Goal: Information Seeking & Learning: Learn about a topic

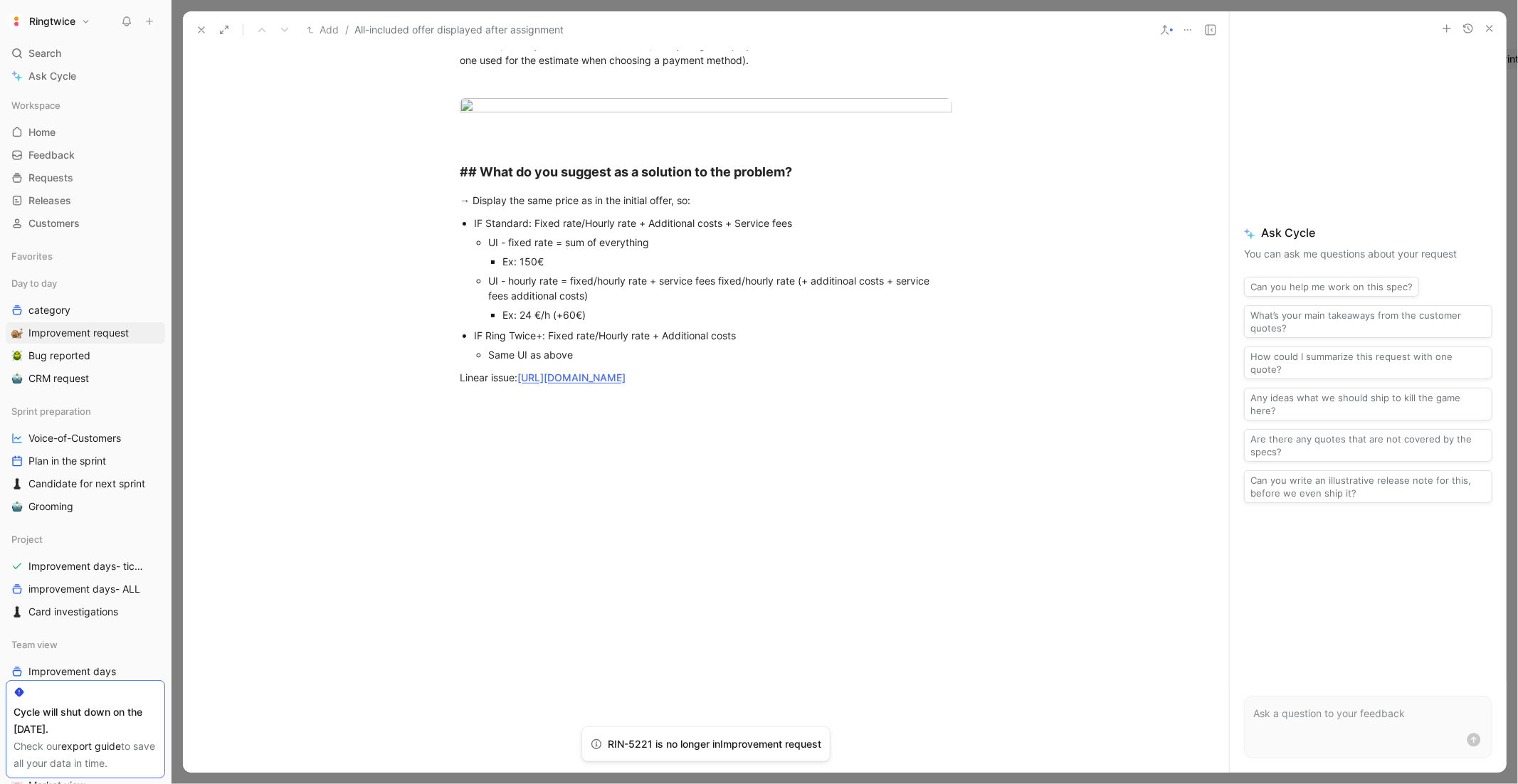
scroll to position [1082, 0]
click at [626, 372] on link "[URL][DOMAIN_NAME]" at bounding box center [571, 378] width 108 height 12
click at [570, 429] on div at bounding box center [706, 519] width 1046 height 236
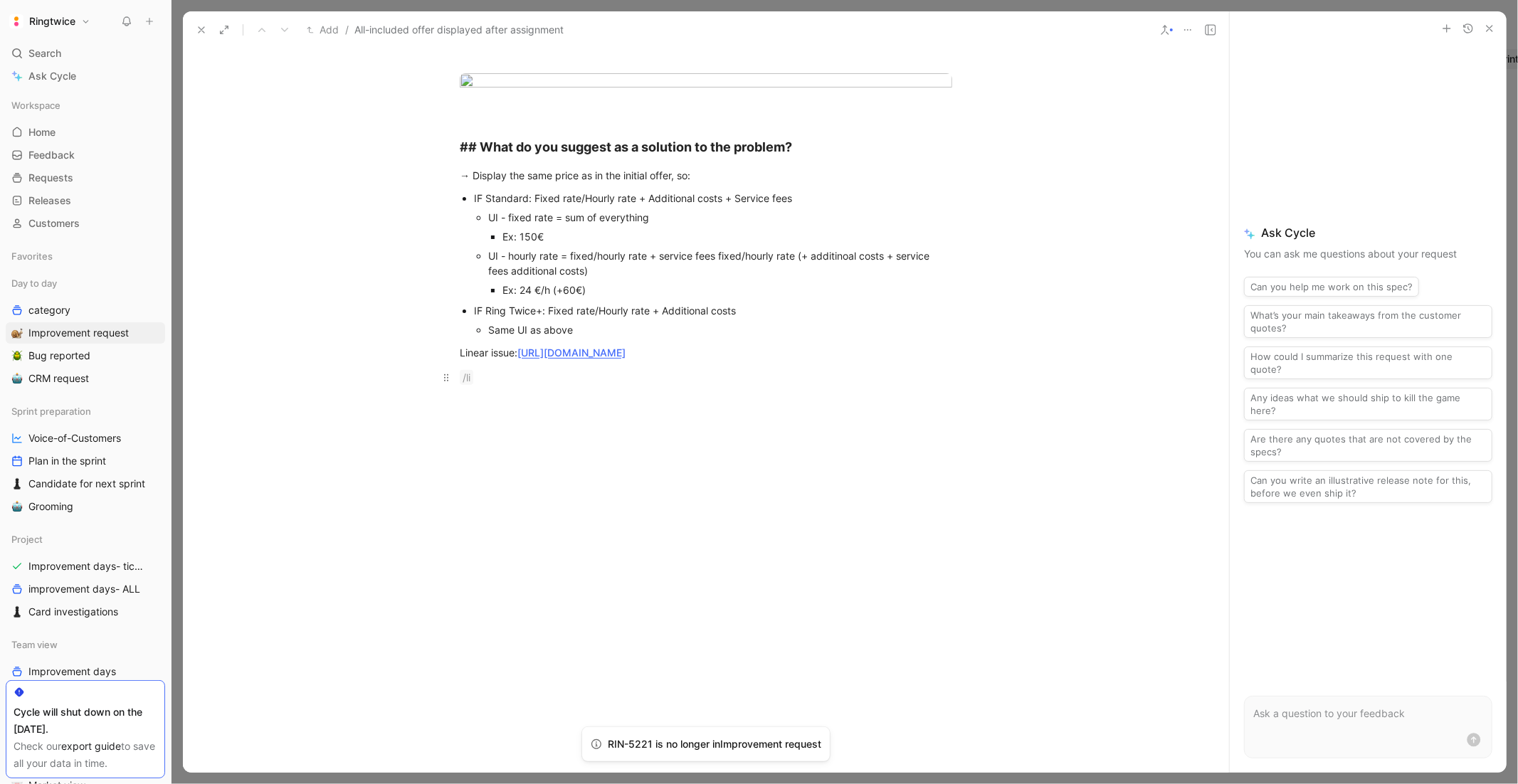
click at [780, 389] on p "/li" at bounding box center [706, 377] width 547 height 24
drag, startPoint x: 469, startPoint y: 395, endPoint x: 683, endPoint y: 544, distance: 260.8
click at [683, 401] on div "# What is the problem you're willing to fix with the improvement? In the Pricin…" at bounding box center [706, 115] width 1046 height 570
copy div "Display the same price as in the initial offer, so: IF Standard: Fixed rate/Hou…"
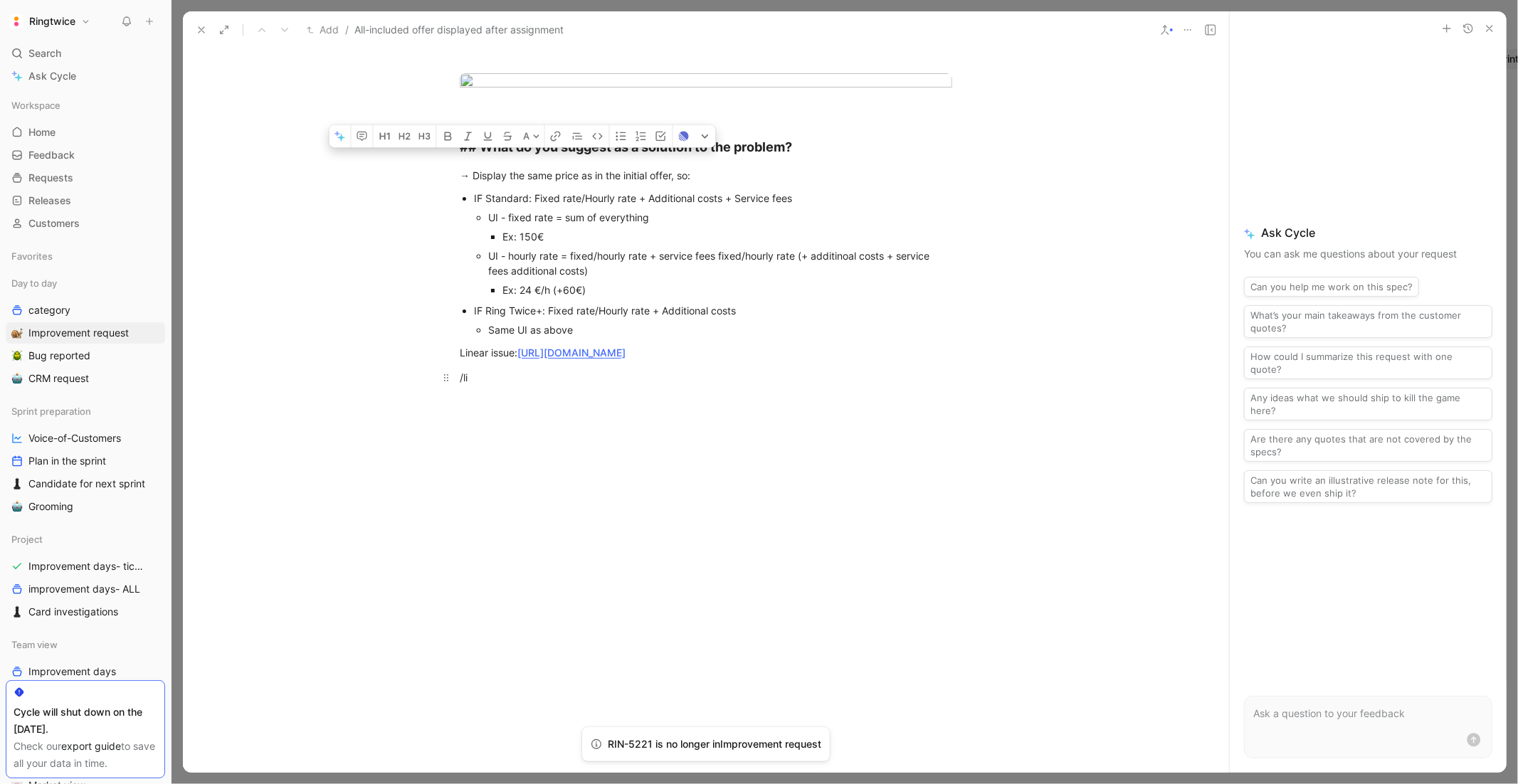
click at [577, 385] on div "/li" at bounding box center [706, 377] width 492 height 15
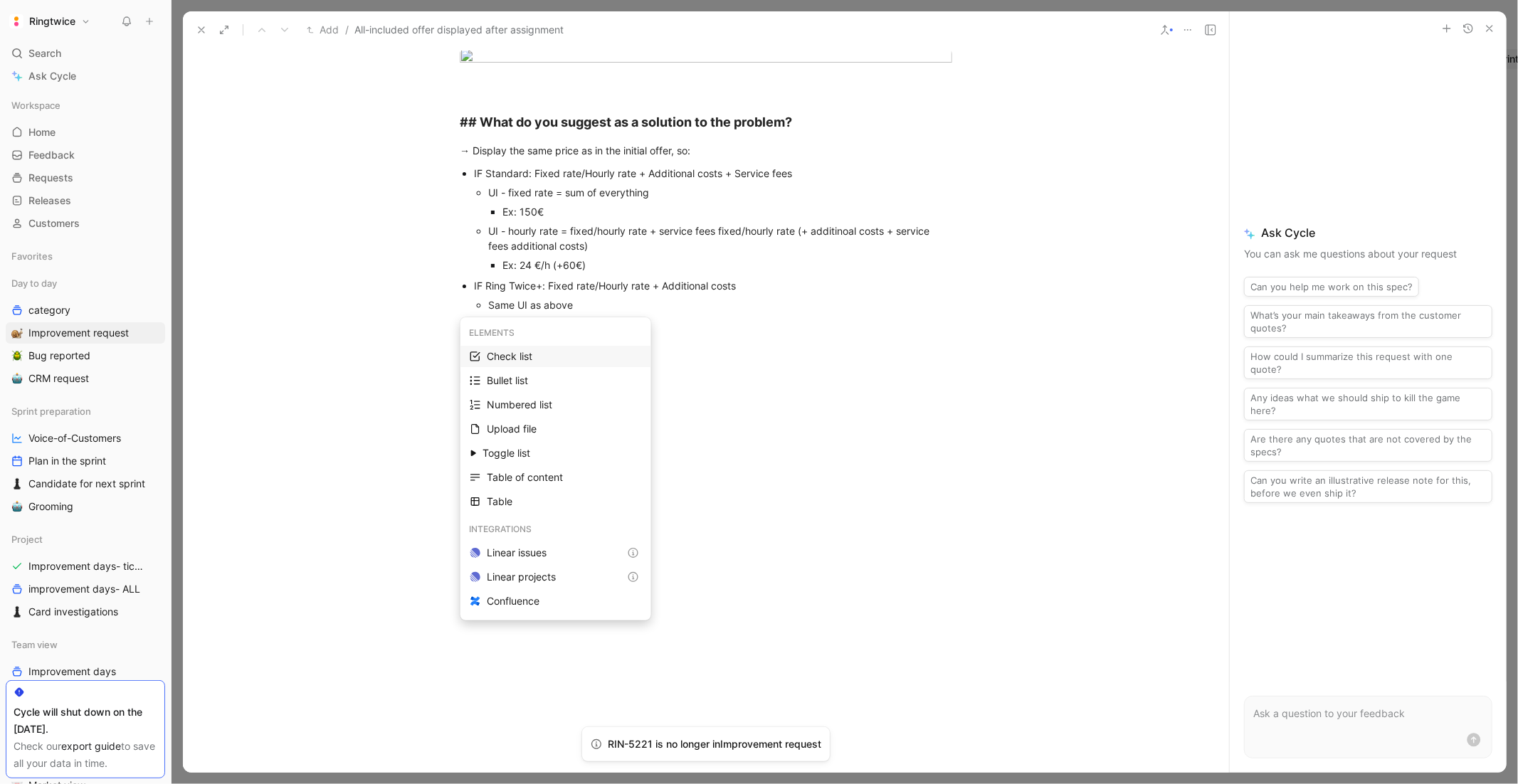
scroll to position [0, 0]
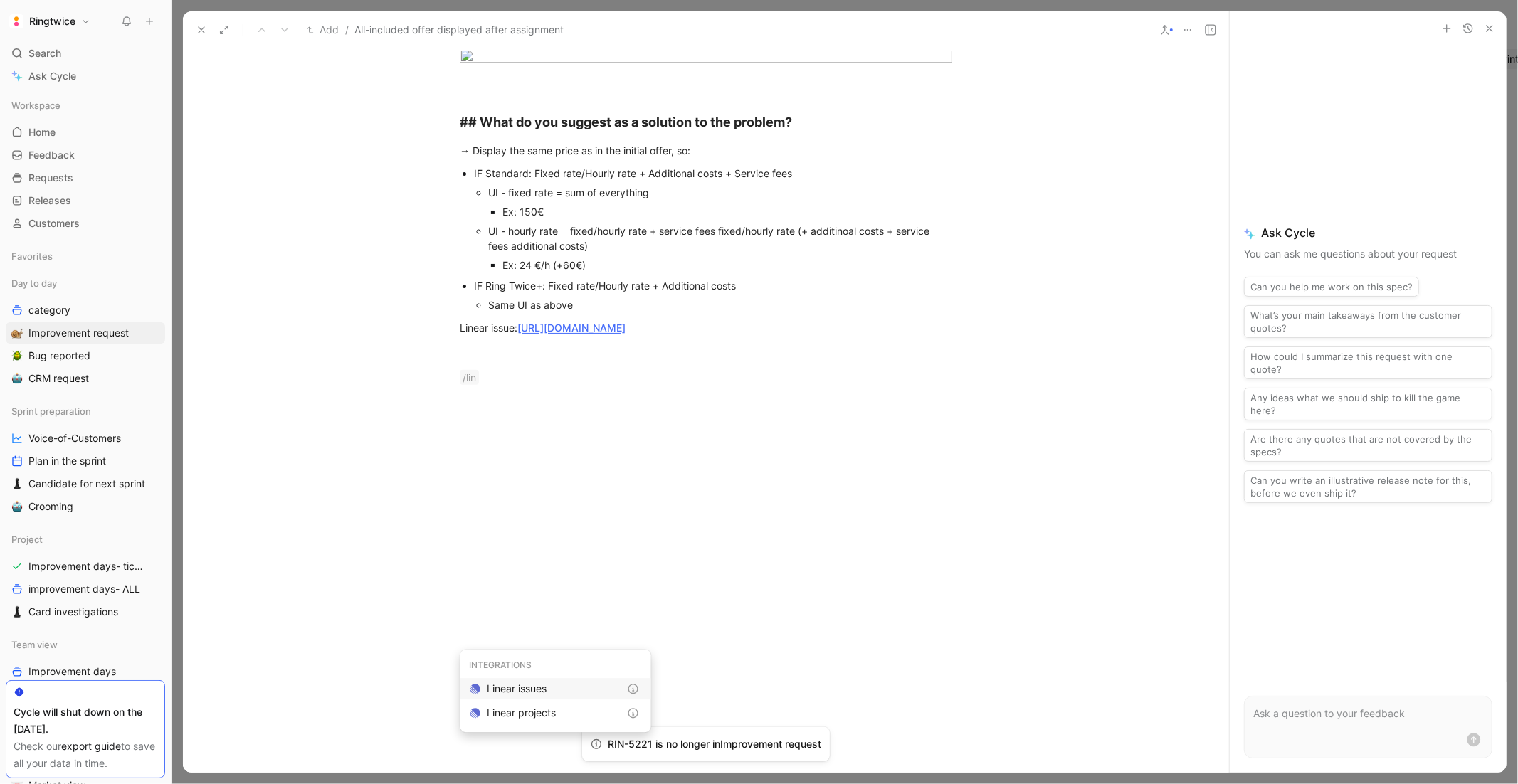
click at [536, 621] on div "Linear issues" at bounding box center [553, 688] width 133 height 17
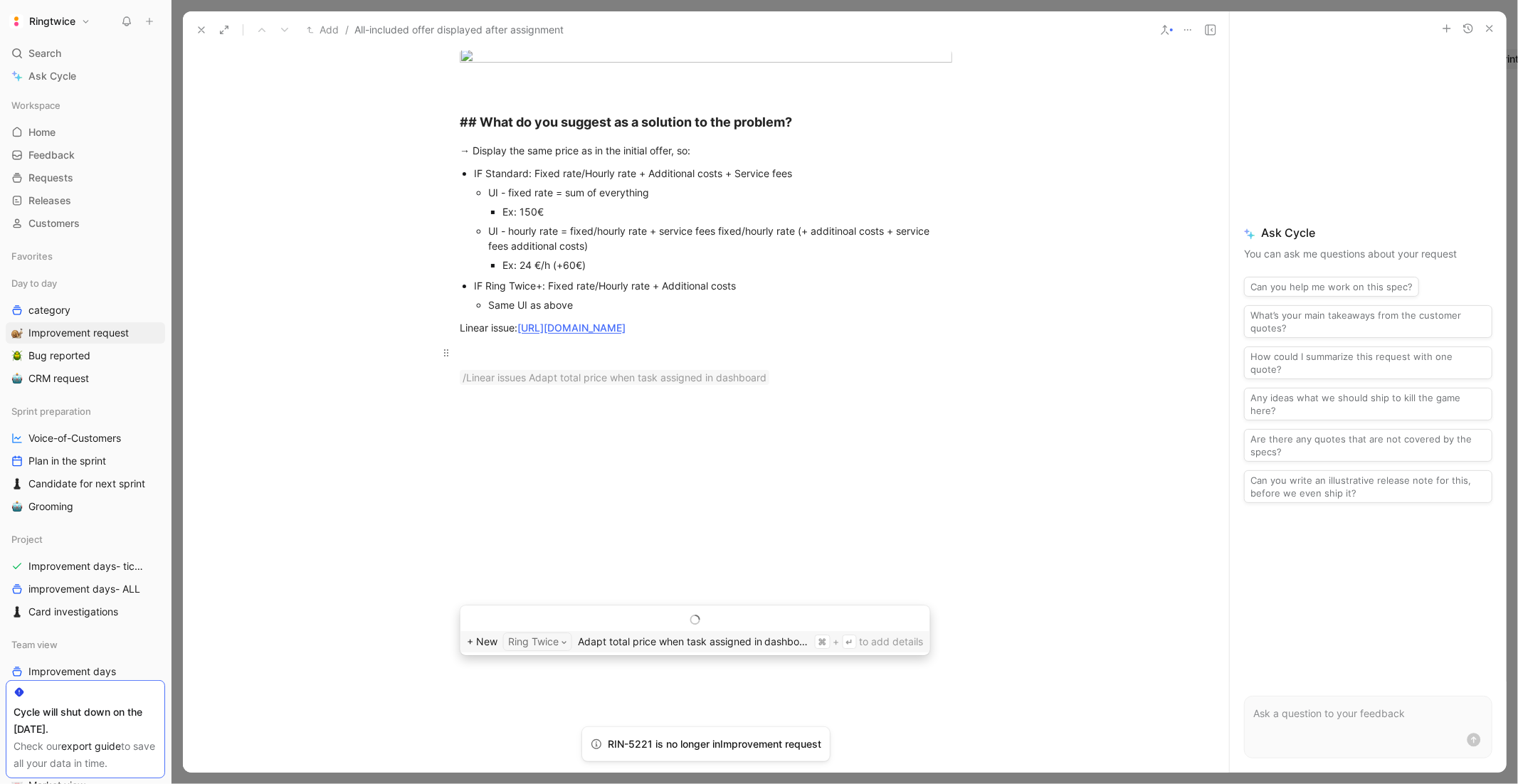
scroll to position [958, 0]
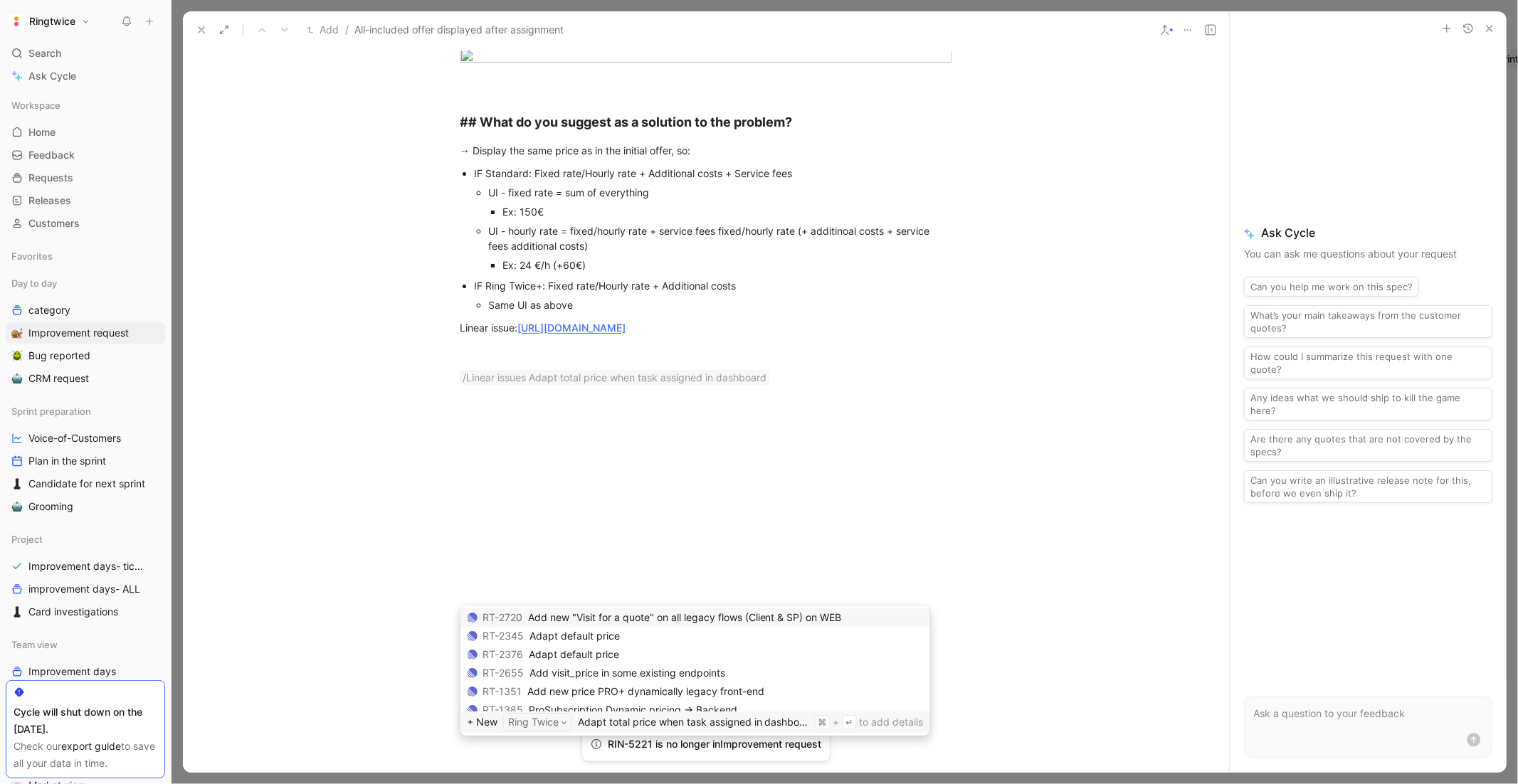
click at [706, 621] on div "Adapt total price when task assigned in dashboard" at bounding box center [693, 722] width 231 height 17
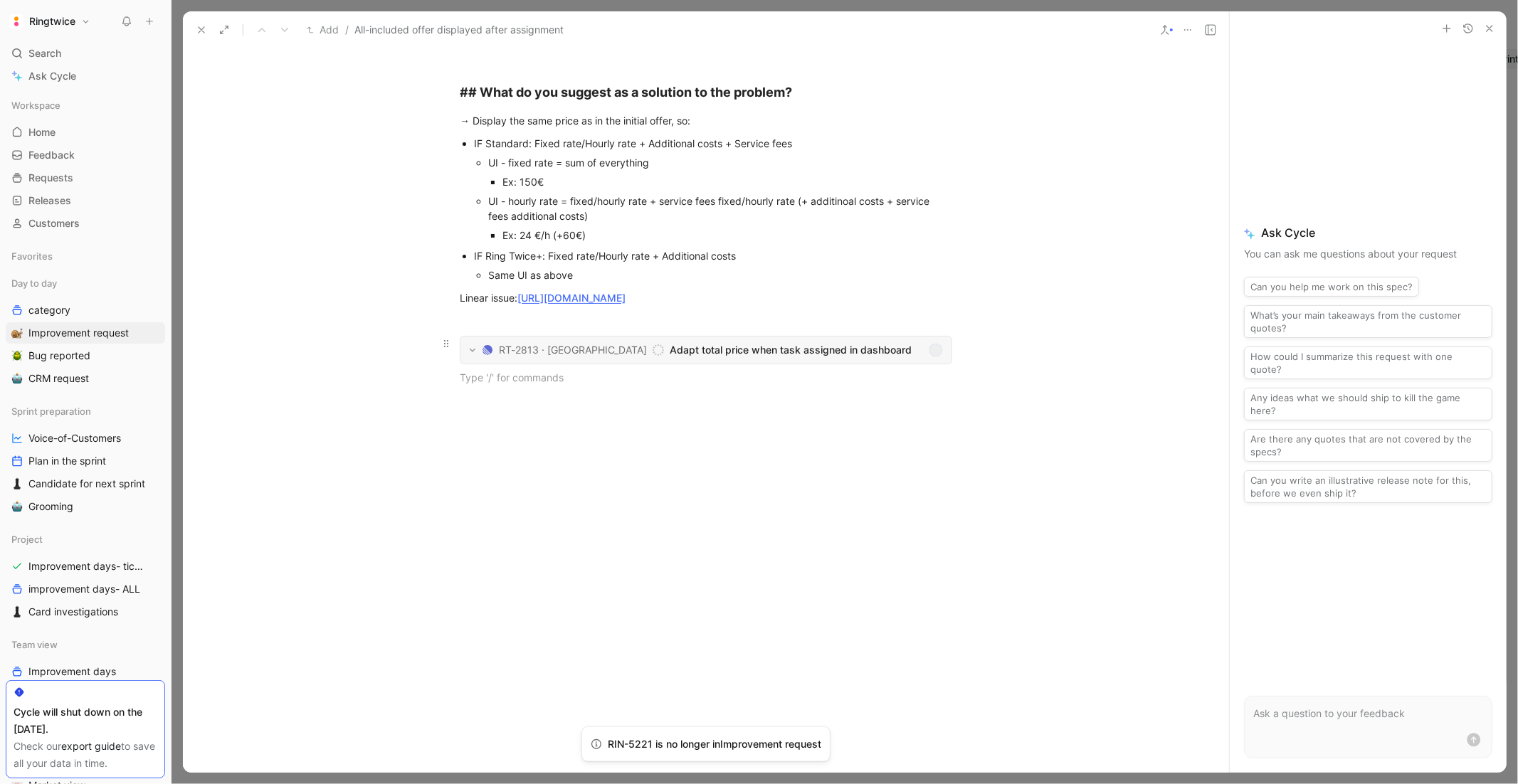
click at [695, 359] on span "Adapt total price when task assigned in dashboard" at bounding box center [796, 350] width 253 height 17
